Goal: Find specific page/section: Find specific page/section

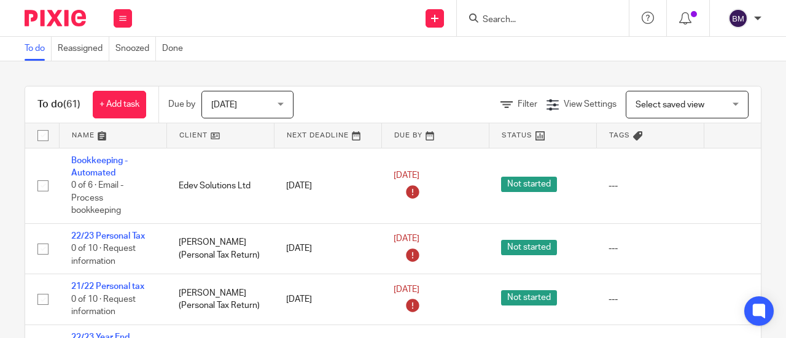
click at [511, 20] on input "Search" at bounding box center [536, 20] width 110 height 11
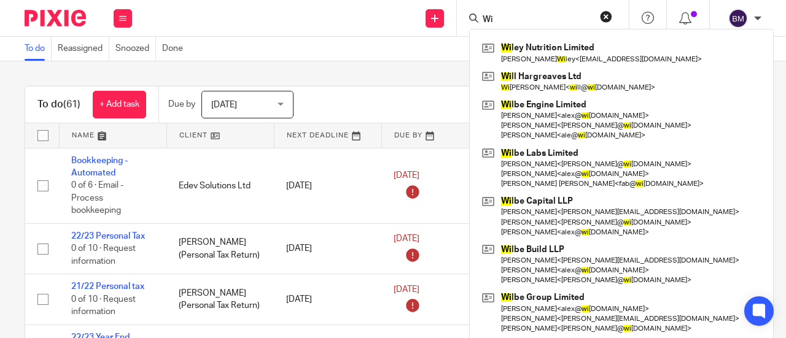
type input "W"
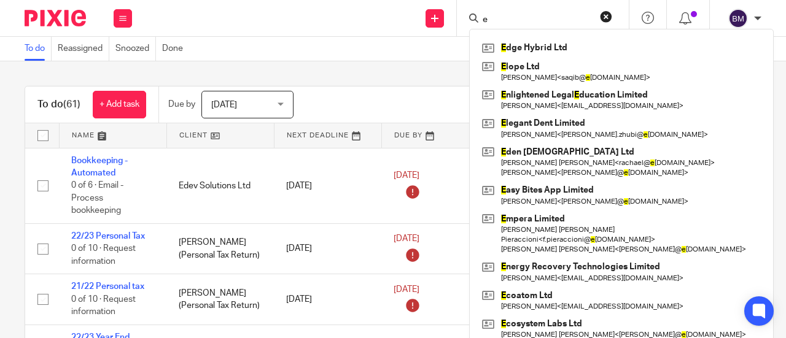
type input "e"
drag, startPoint x: 363, startPoint y: 43, endPoint x: 376, endPoint y: 39, distance: 13.0
click at [365, 41] on div "To do Reassigned Snoozed Done" at bounding box center [393, 49] width 786 height 25
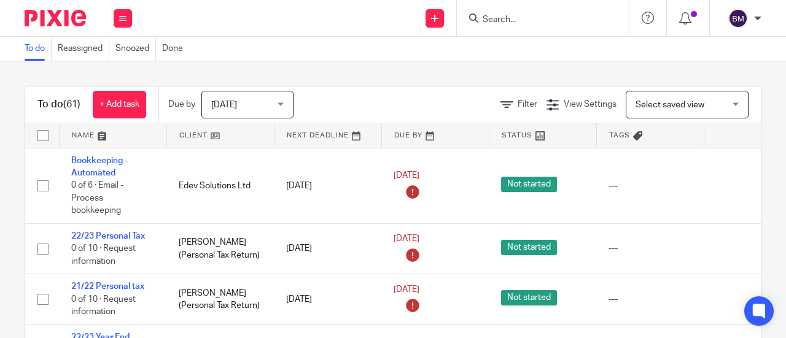
click at [555, 13] on form at bounding box center [546, 17] width 131 height 15
click at [523, 21] on input "Search" at bounding box center [536, 20] width 110 height 11
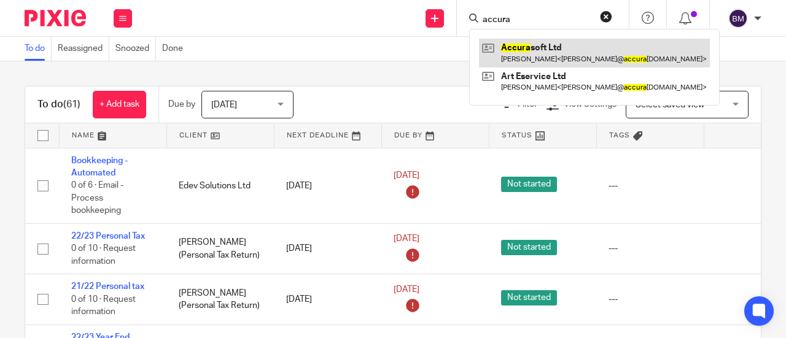
type input "accura"
click at [554, 53] on link at bounding box center [594, 53] width 231 height 28
